Goal: Task Accomplishment & Management: Manage account settings

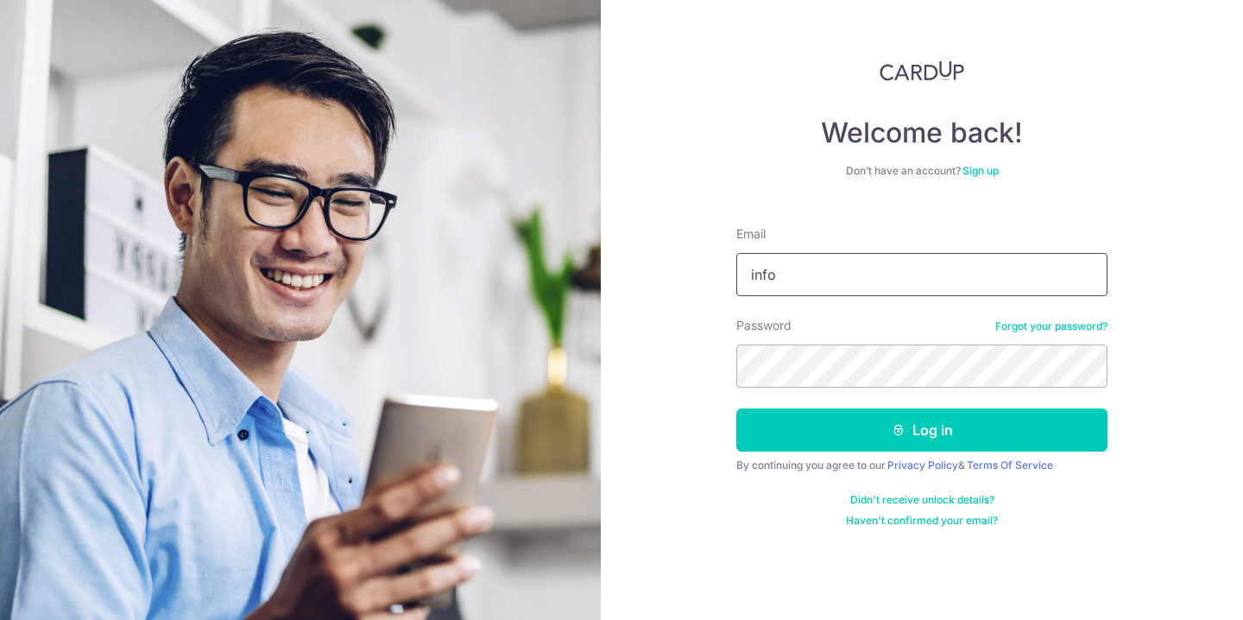
click at [918, 279] on input "info" at bounding box center [921, 274] width 371 height 43
type input "[EMAIL_ADDRESS][DOMAIN_NAME]"
click at [736, 408] on button "Log in" at bounding box center [921, 429] width 371 height 43
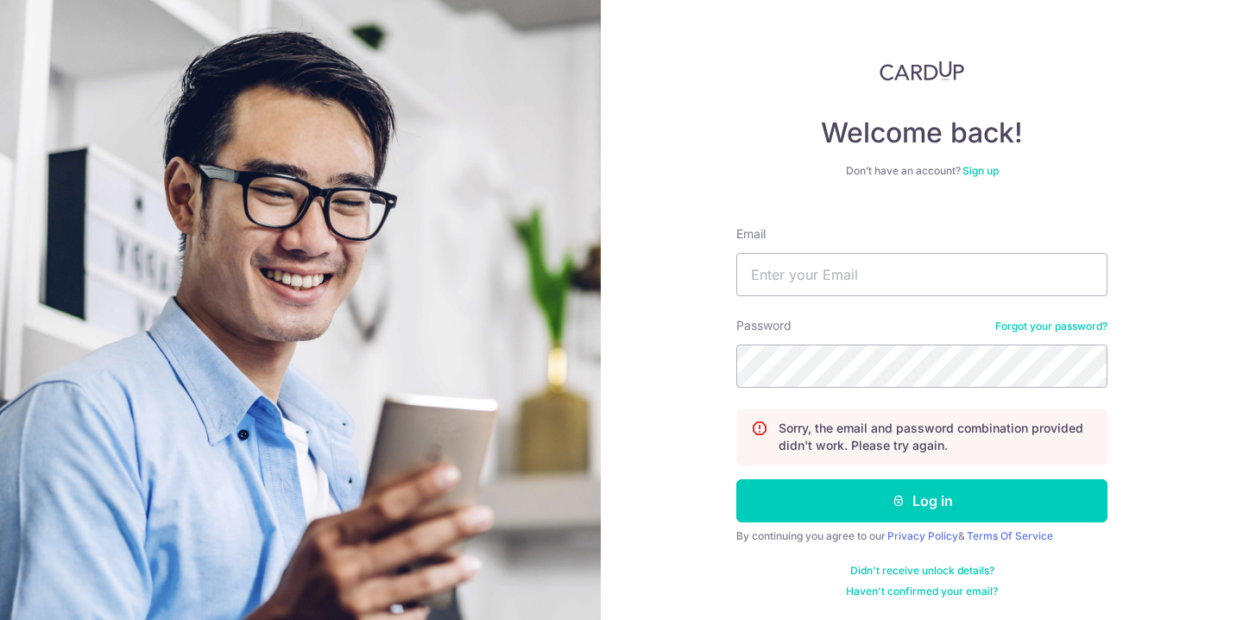
click at [1012, 322] on link "Forgot your password?" at bounding box center [1051, 326] width 112 height 14
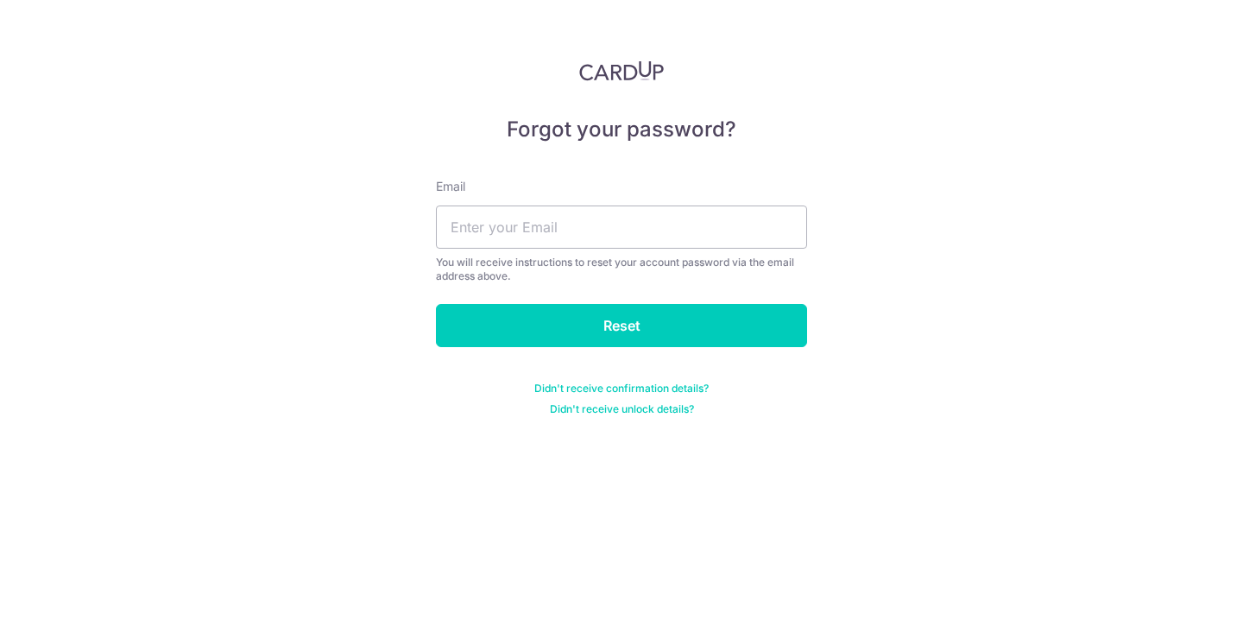
click at [625, 253] on div "Email You will receive instructions to reset your account password via the emai…" at bounding box center [621, 230] width 371 height 105
click at [590, 231] on input "text" at bounding box center [621, 226] width 371 height 43
type input "[EMAIL_ADDRESS][DOMAIN_NAME]"
click at [581, 354] on form "Email [EMAIL_ADDRESS][DOMAIN_NAME] You will receive instructions to reset your …" at bounding box center [621, 286] width 371 height 259
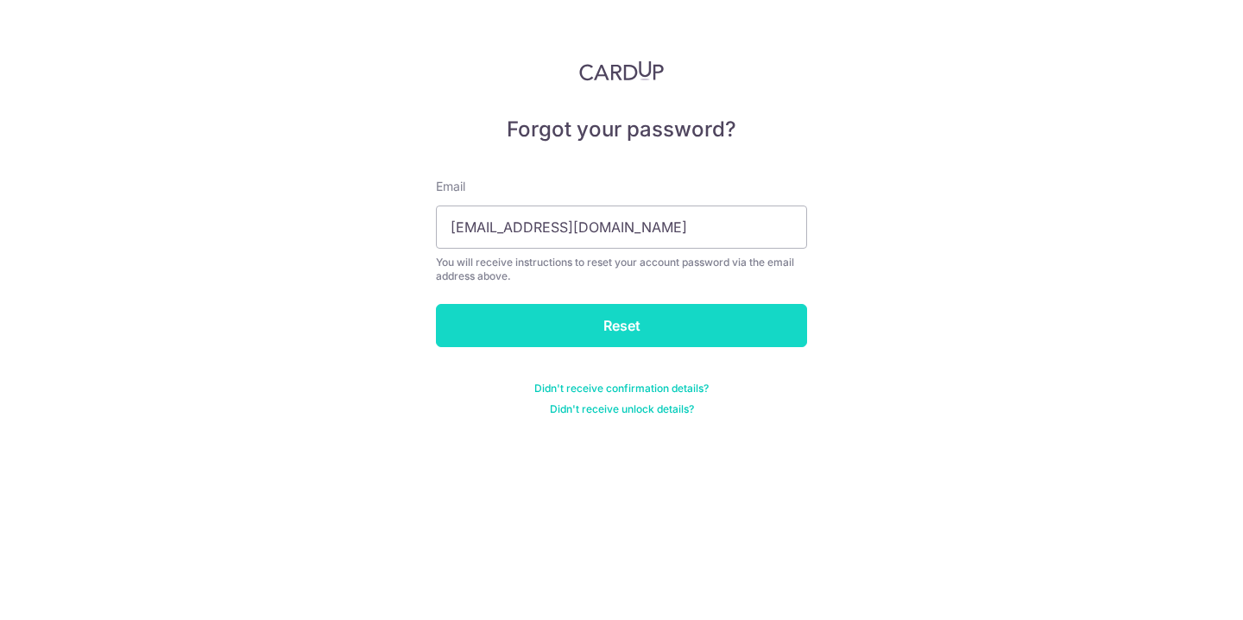
click at [583, 339] on input "Reset" at bounding box center [621, 325] width 371 height 43
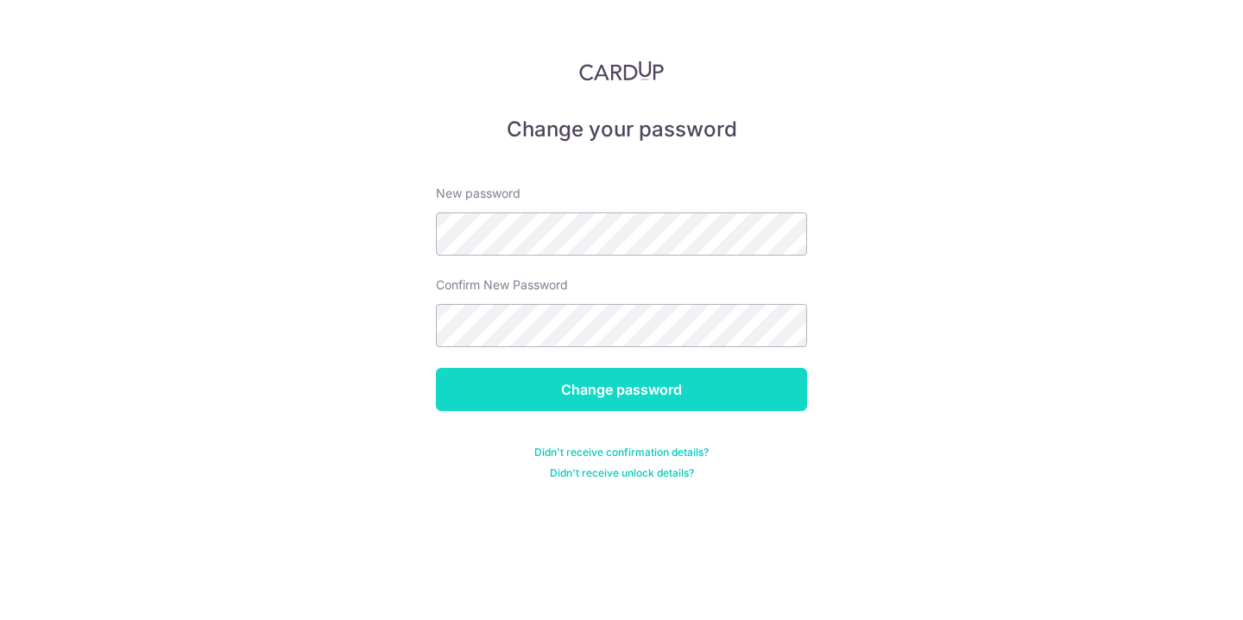
click at [527, 374] on input "Change password" at bounding box center [621, 389] width 371 height 43
